Goal: Task Accomplishment & Management: Manage account settings

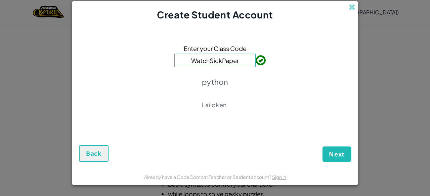
click at [228, 85] on div "Enter your Class Code WatchSickPaper python Lailoken" at bounding box center [215, 78] width 272 height 101
click at [337, 158] on span "Next" at bounding box center [337, 154] width 16 height 8
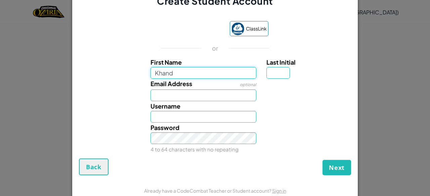
type input "Khandrick"
type input "S"
type input "[EMAIL_ADDRESS][DOMAIN_NAME]"
type input "KhandrickS"
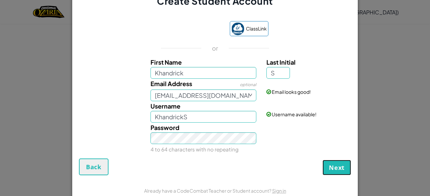
click at [336, 167] on span "Next" at bounding box center [337, 168] width 16 height 8
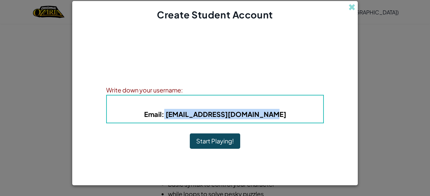
drag, startPoint x: 280, startPoint y: 115, endPoint x: 175, endPoint y: 113, distance: 104.8
click at [175, 113] on h5 "Email : Khandricksmith16@gmail.com" at bounding box center [215, 114] width 203 height 10
copy b "[EMAIL_ADDRESS][DOMAIN_NAME]"
click at [206, 142] on button "Start Playing!" at bounding box center [215, 141] width 50 height 15
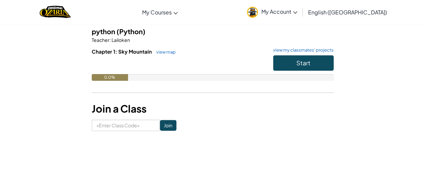
scroll to position [68, 0]
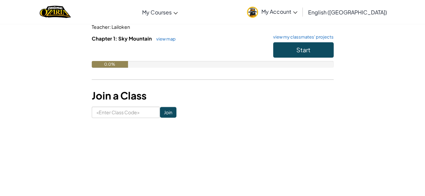
click at [297, 12] on span "My Account" at bounding box center [279, 11] width 36 height 7
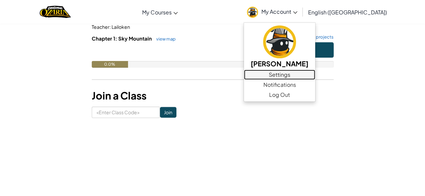
click at [313, 75] on link "Settings" at bounding box center [279, 75] width 71 height 10
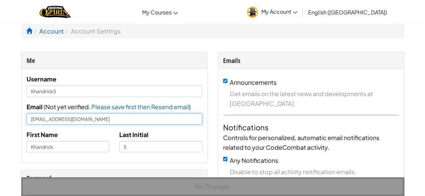
click at [141, 121] on input "[EMAIL_ADDRESS][DOMAIN_NAME]" at bounding box center [115, 119] width 176 height 11
type input "K"
type input "[EMAIL_ADDRESS][DOMAIN_NAME]"
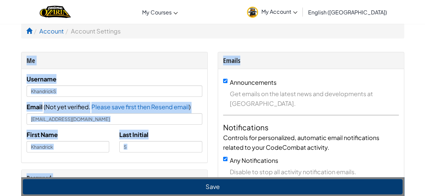
drag, startPoint x: 418, startPoint y: 31, endPoint x: 421, endPoint y: 50, distance: 19.4
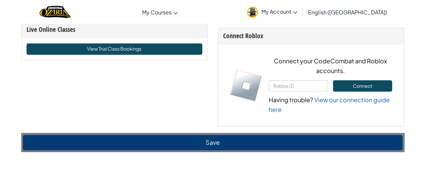
scroll to position [493, 0]
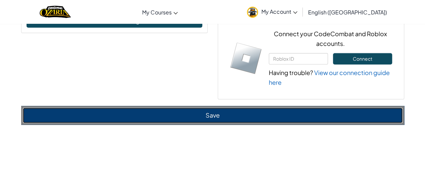
click at [354, 118] on button "Save" at bounding box center [213, 115] width 380 height 15
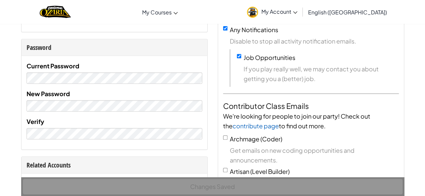
scroll to position [0, 0]
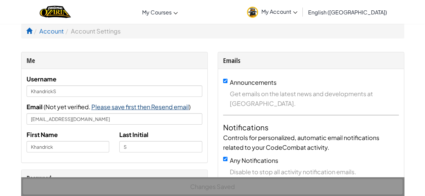
click at [139, 106] on span "Please save first then Resend email" at bounding box center [139, 107] width 97 height 8
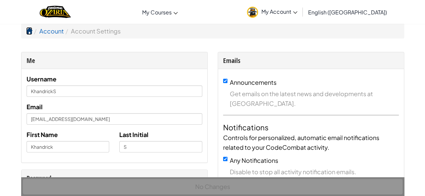
click at [29, 29] on span at bounding box center [29, 31] width 6 height 6
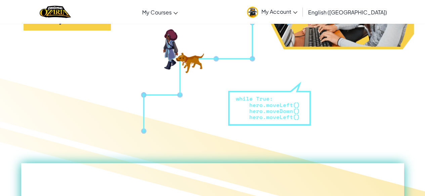
scroll to position [106, 0]
